Goal: Information Seeking & Learning: Understand process/instructions

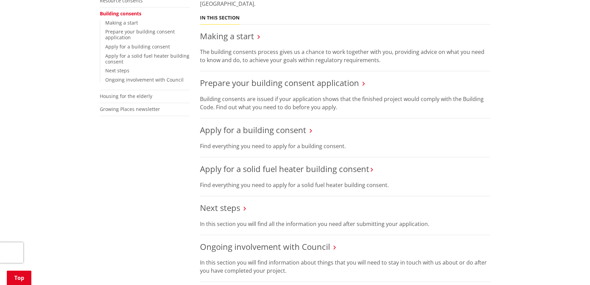
scroll to position [186, 0]
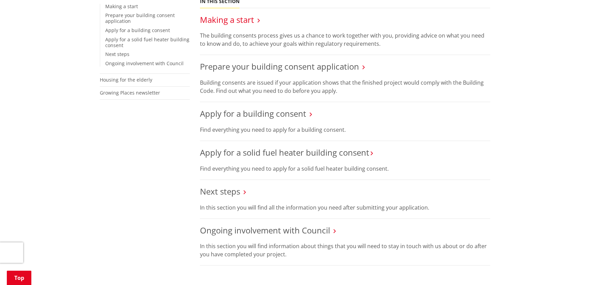
click at [241, 20] on link "Making a start" at bounding box center [227, 19] width 54 height 11
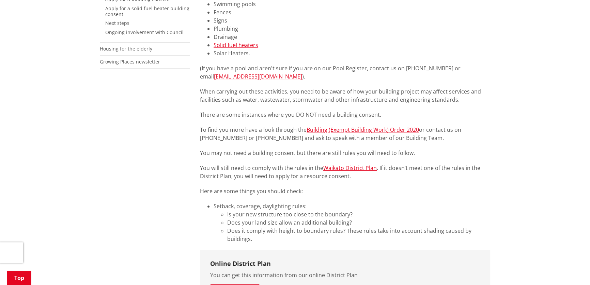
scroll to position [248, 0]
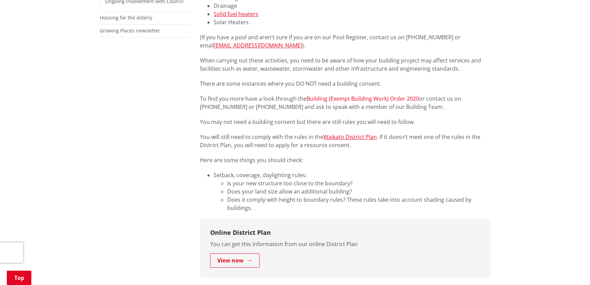
click at [371, 101] on link "Building (Exempt Building Work) Order 2020" at bounding box center [363, 98] width 112 height 7
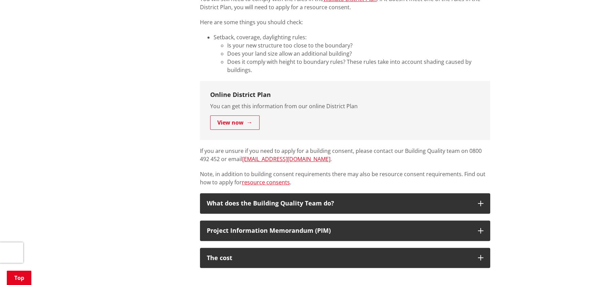
scroll to position [402, 0]
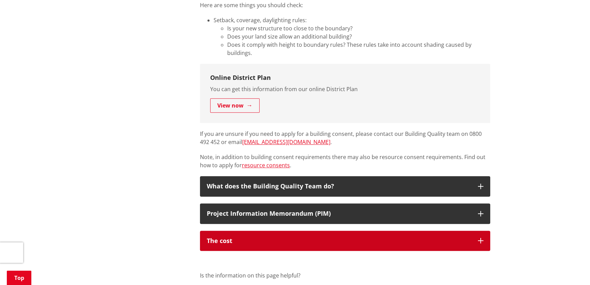
click at [481, 240] on icon "button" at bounding box center [480, 240] width 5 height 5
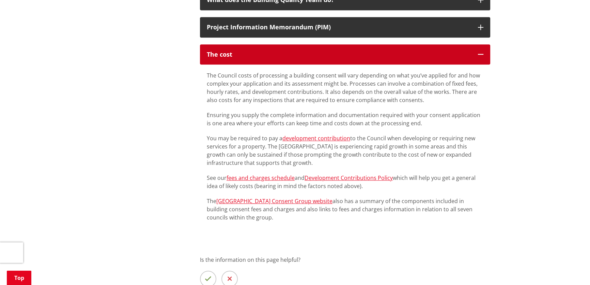
scroll to position [620, 0]
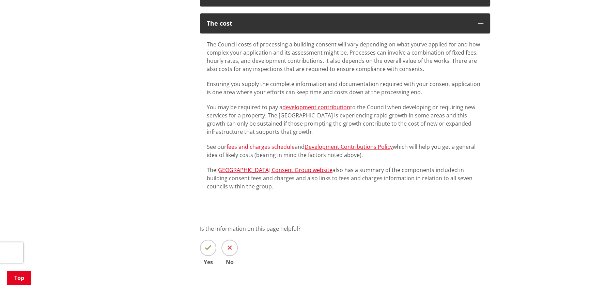
click at [269, 147] on link "fees and charges schedule" at bounding box center [261, 146] width 68 height 7
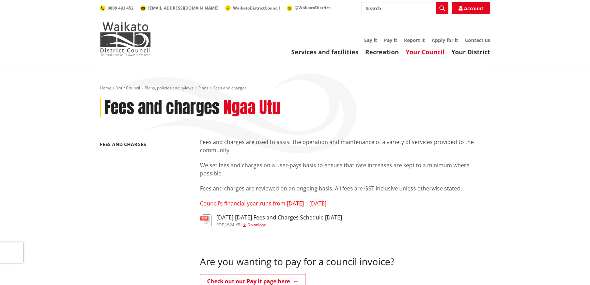
click at [258, 224] on span "Download" at bounding box center [256, 225] width 19 height 6
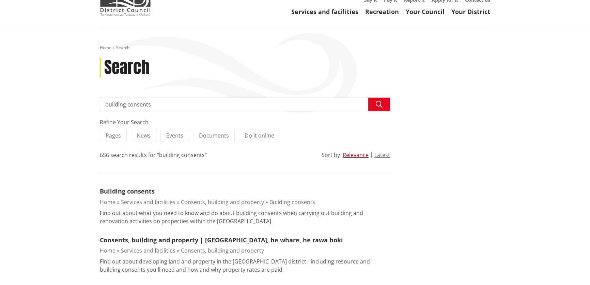
scroll to position [31, 0]
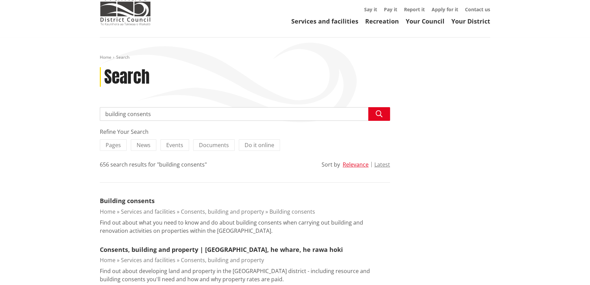
click at [102, 112] on input "building consents" at bounding box center [245, 114] width 290 height 14
type input "new building consents"
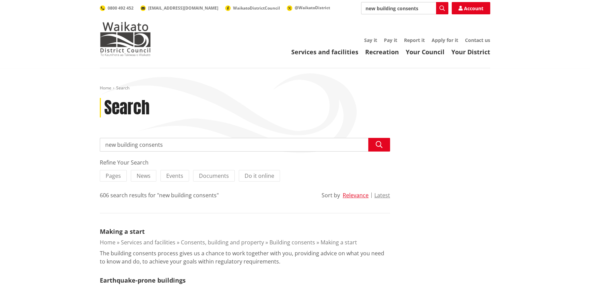
drag, startPoint x: 169, startPoint y: 146, endPoint x: 80, endPoint y: 152, distance: 89.8
type input "subdividing"
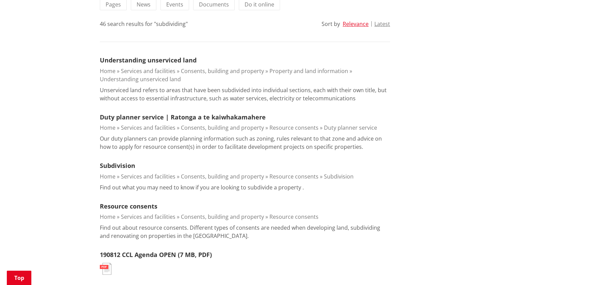
scroll to position [186, 0]
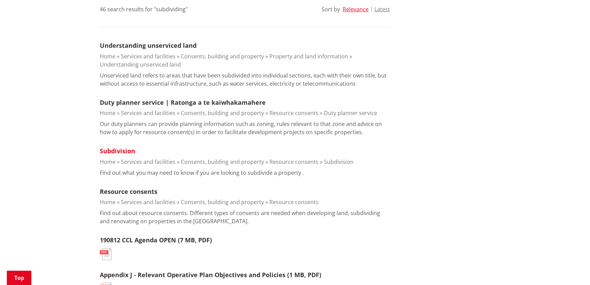
click at [122, 150] on link "Subdivision" at bounding box center [117, 151] width 35 height 8
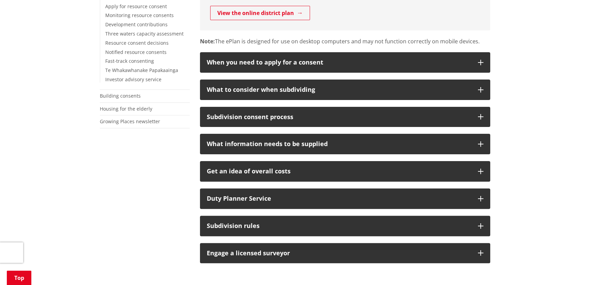
scroll to position [217, 0]
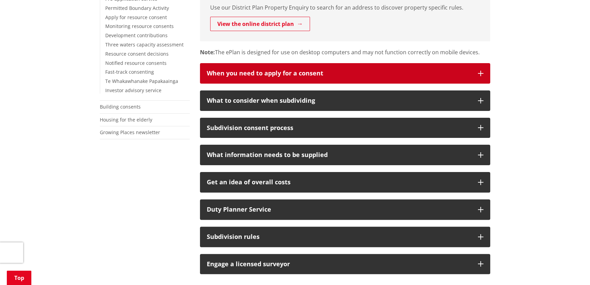
click at [482, 73] on icon "button" at bounding box center [480, 73] width 5 height 5
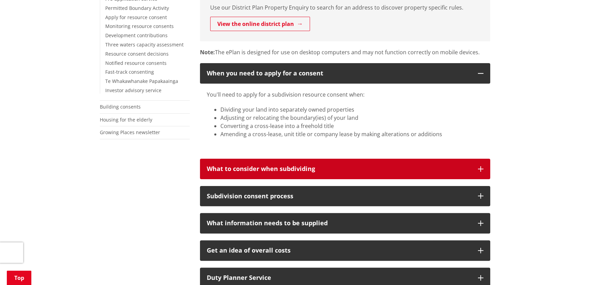
click at [481, 167] on icon "button" at bounding box center [480, 168] width 5 height 5
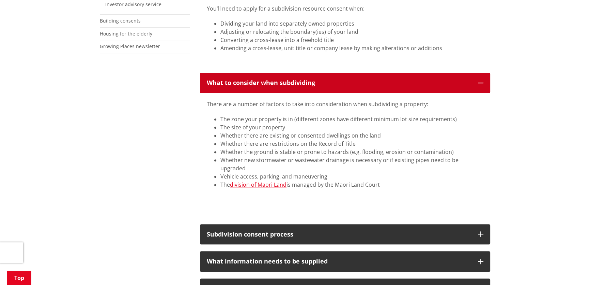
scroll to position [310, 0]
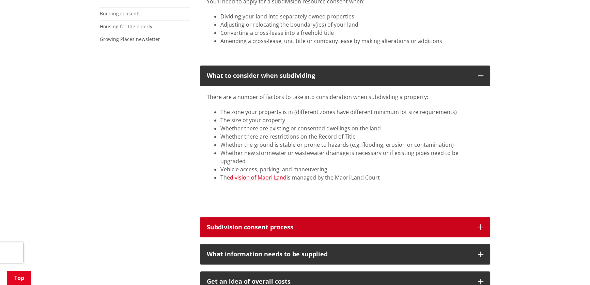
click at [481, 217] on button "Subdivision consent process" at bounding box center [345, 227] width 290 height 20
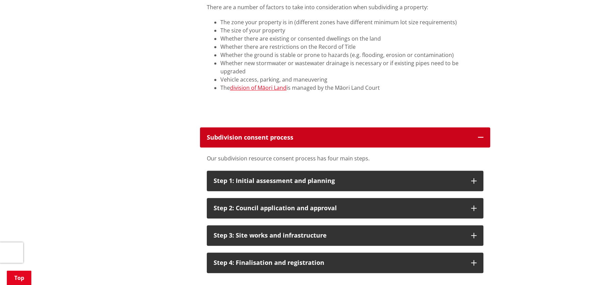
scroll to position [402, 0]
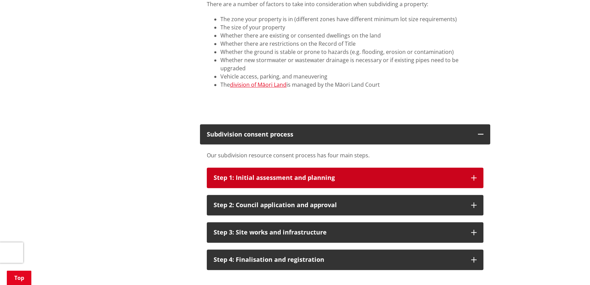
click at [472, 175] on icon "button" at bounding box center [473, 177] width 5 height 5
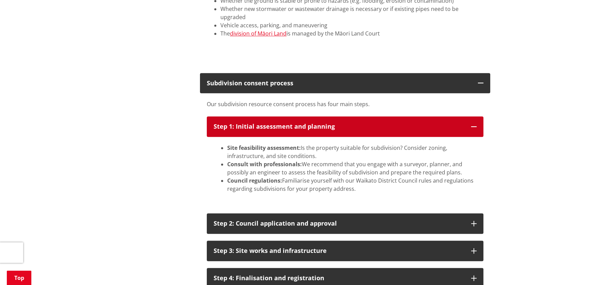
scroll to position [465, 0]
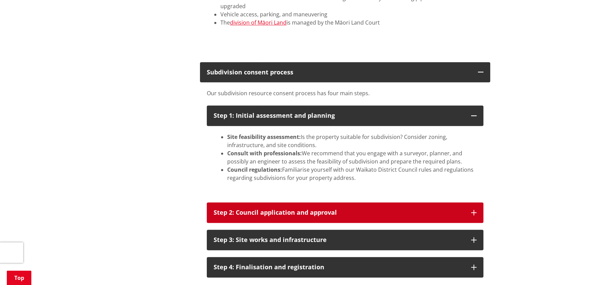
click at [472, 210] on icon "button" at bounding box center [473, 212] width 5 height 5
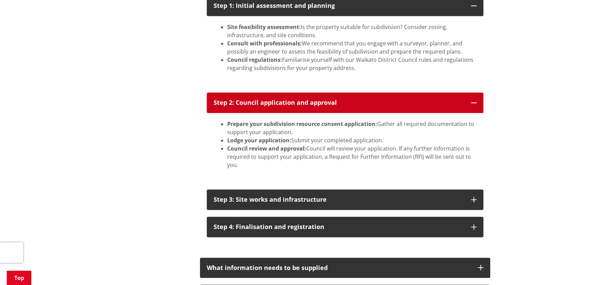
scroll to position [589, 0]
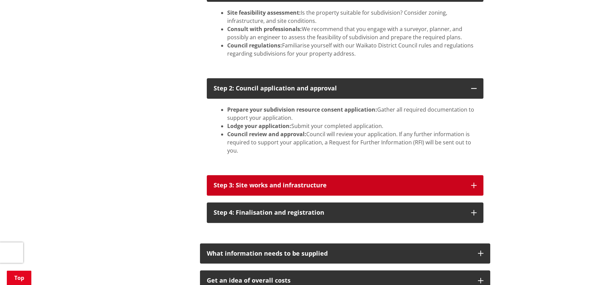
click at [473, 182] on icon "button" at bounding box center [473, 184] width 5 height 5
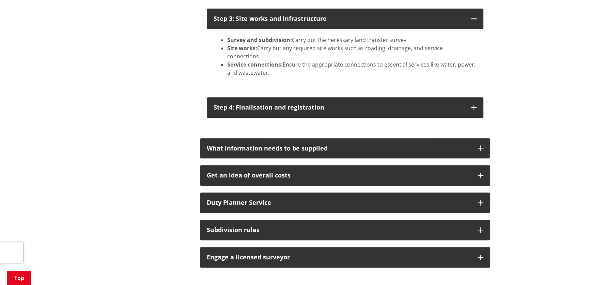
scroll to position [774, 0]
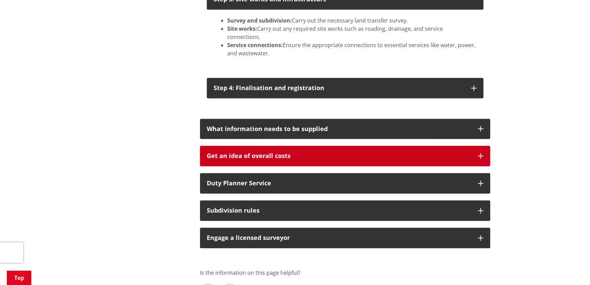
click at [483, 153] on icon "button" at bounding box center [480, 155] width 5 height 5
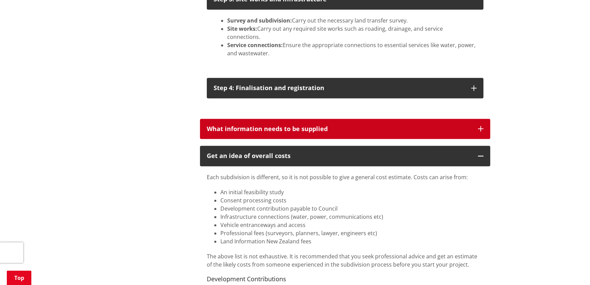
click at [481, 126] on icon "button" at bounding box center [480, 128] width 5 height 5
